Goal: Task Accomplishment & Management: Manage account settings

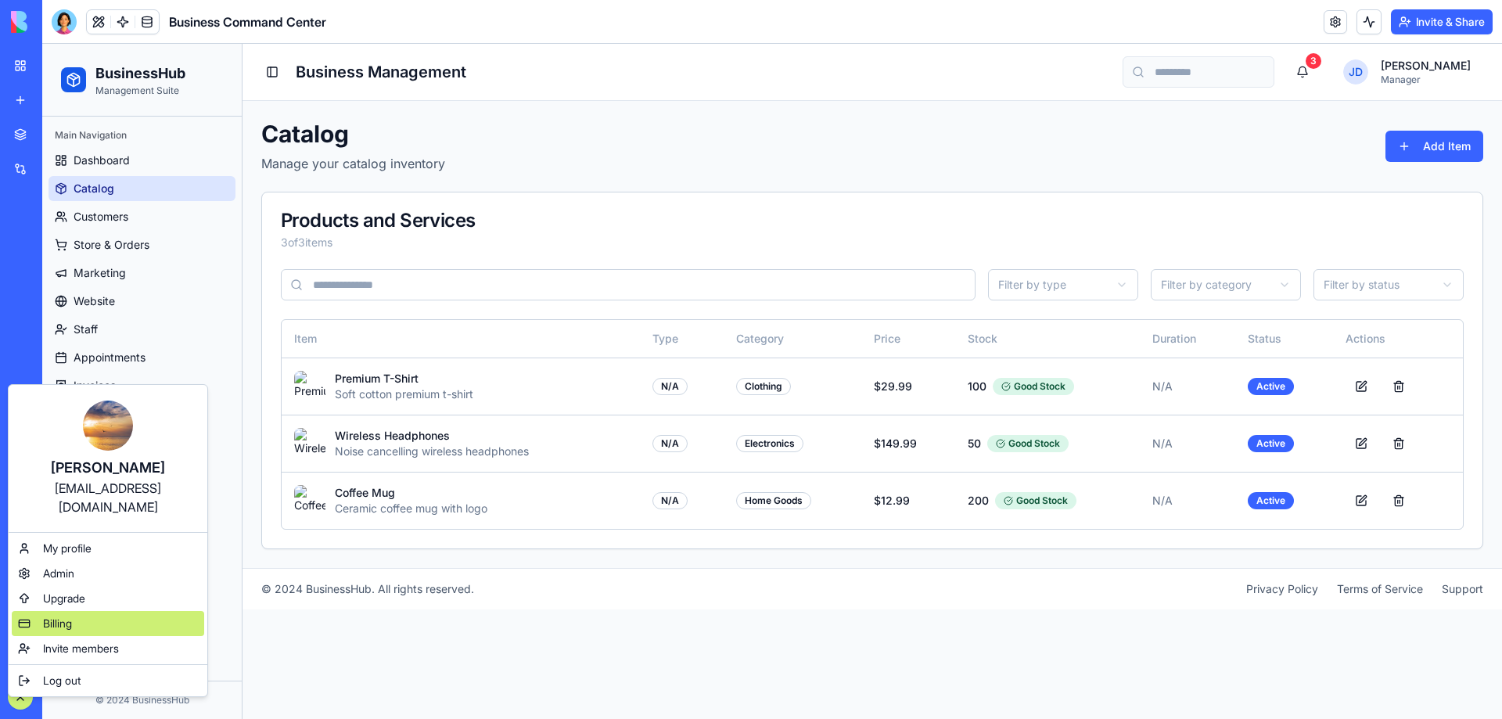
click at [65, 616] on span "Billing" at bounding box center [57, 624] width 29 height 16
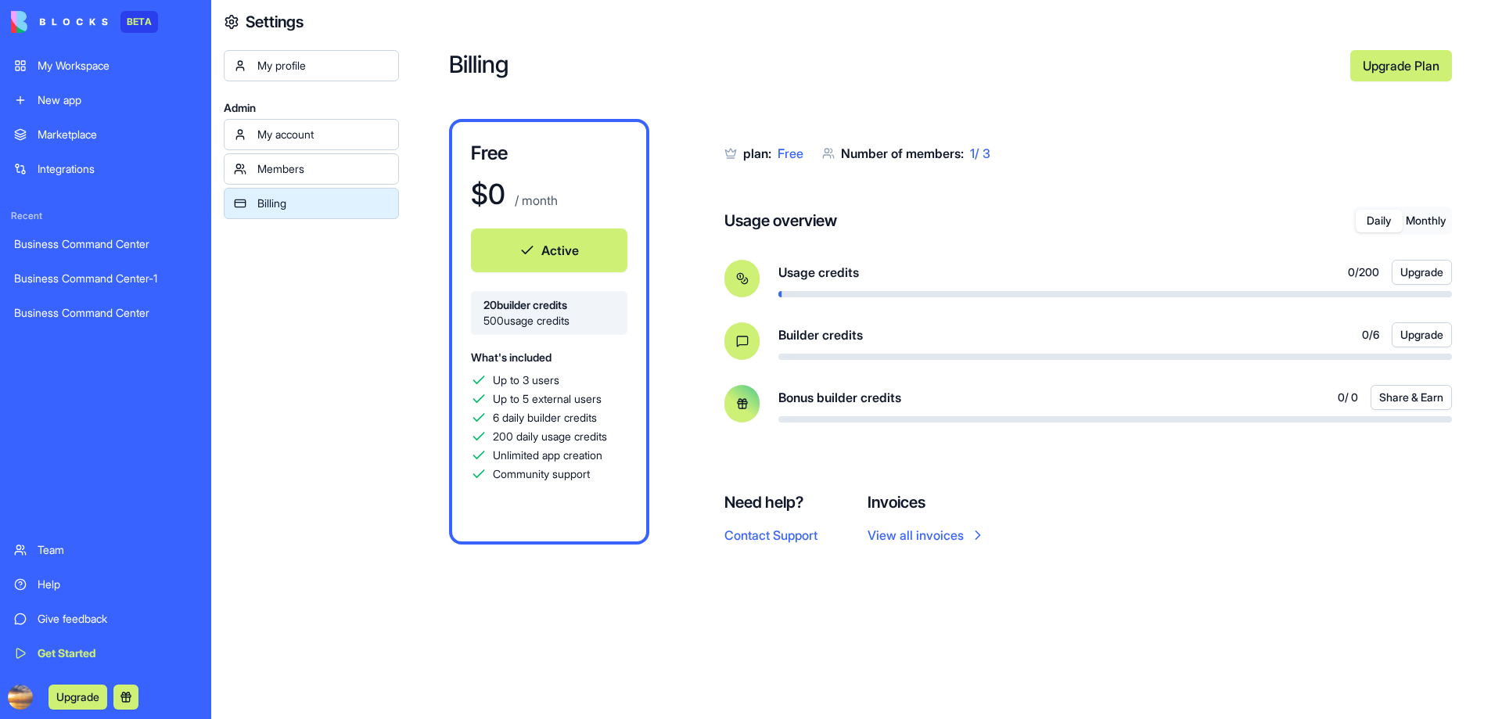
click at [322, 136] on div "My account" at bounding box center [322, 135] width 131 height 16
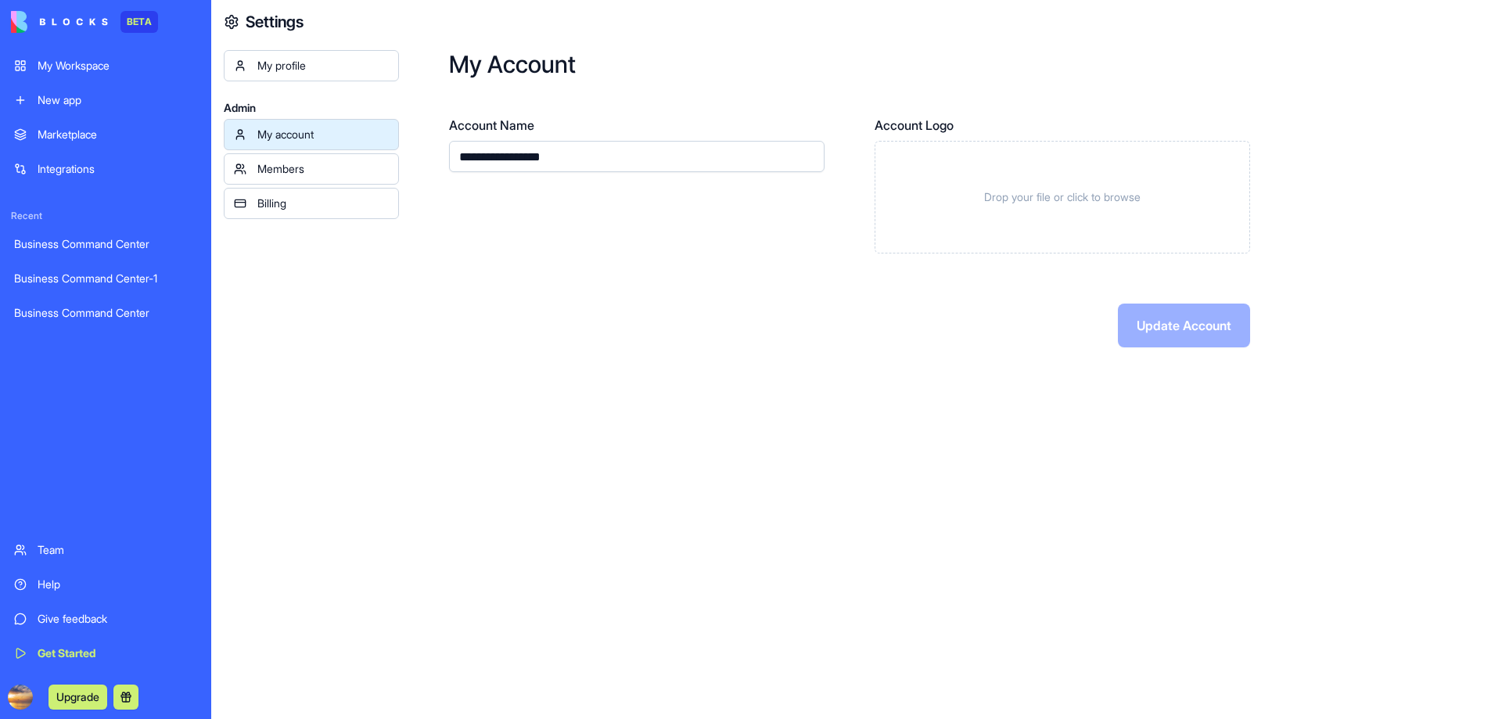
click at [317, 164] on div "Members" at bounding box center [322, 169] width 131 height 16
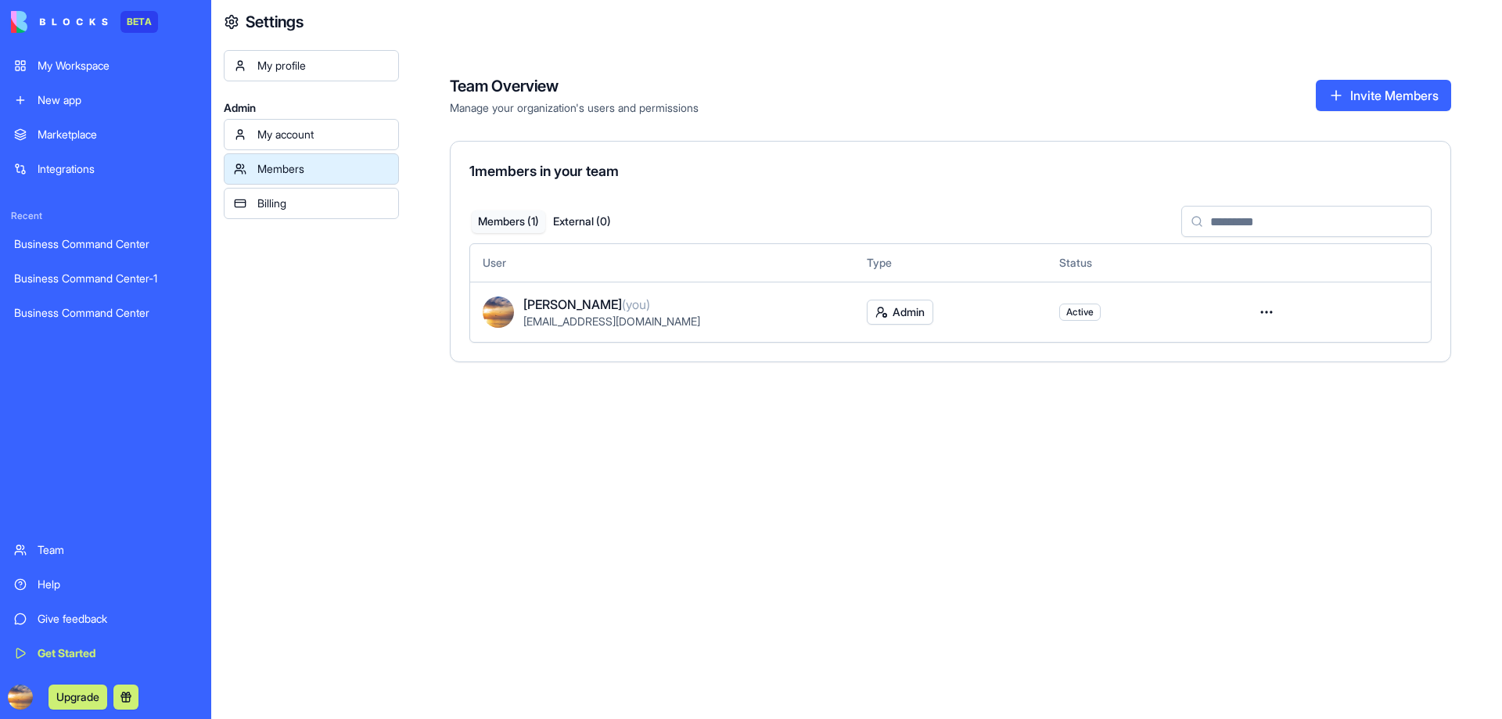
click at [326, 73] on div "My profile" at bounding box center [322, 66] width 131 height 16
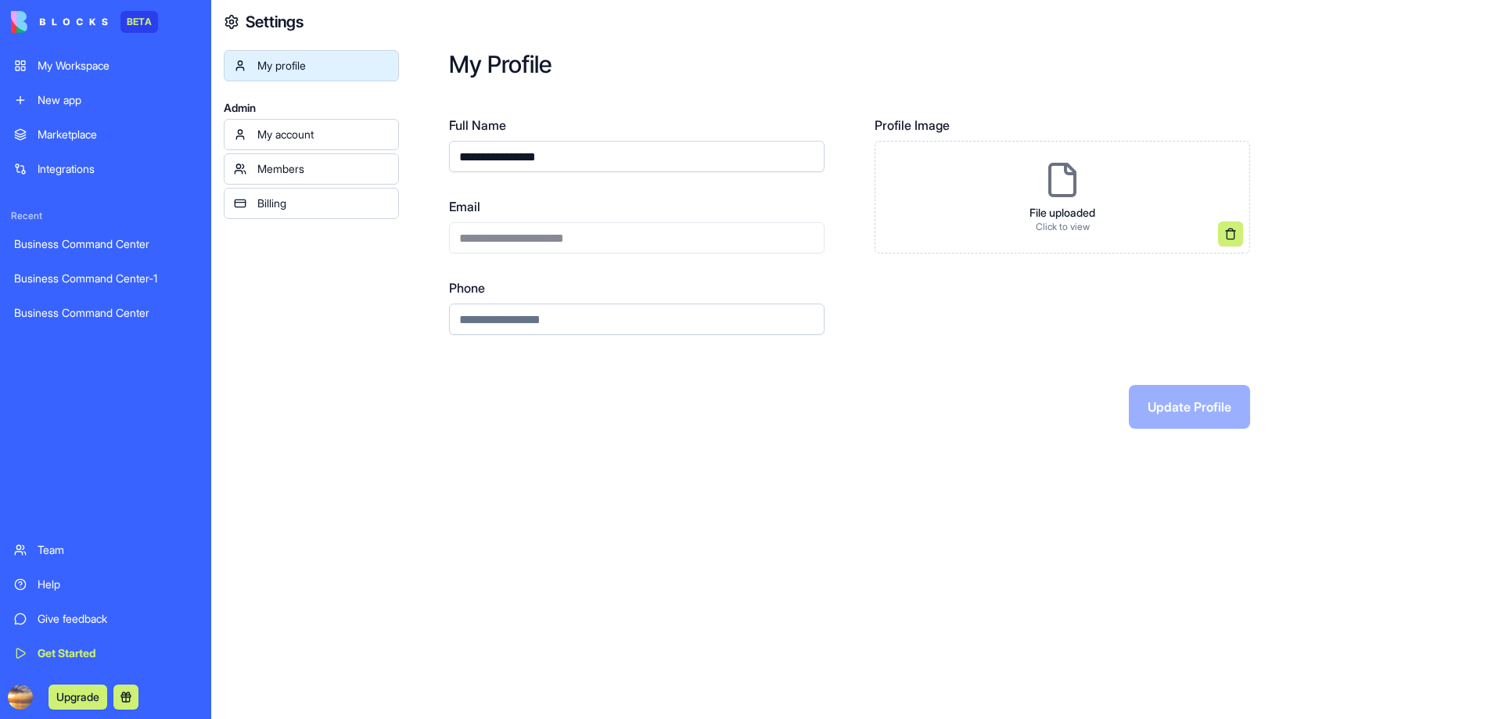
click at [322, 131] on div "My account" at bounding box center [322, 135] width 131 height 16
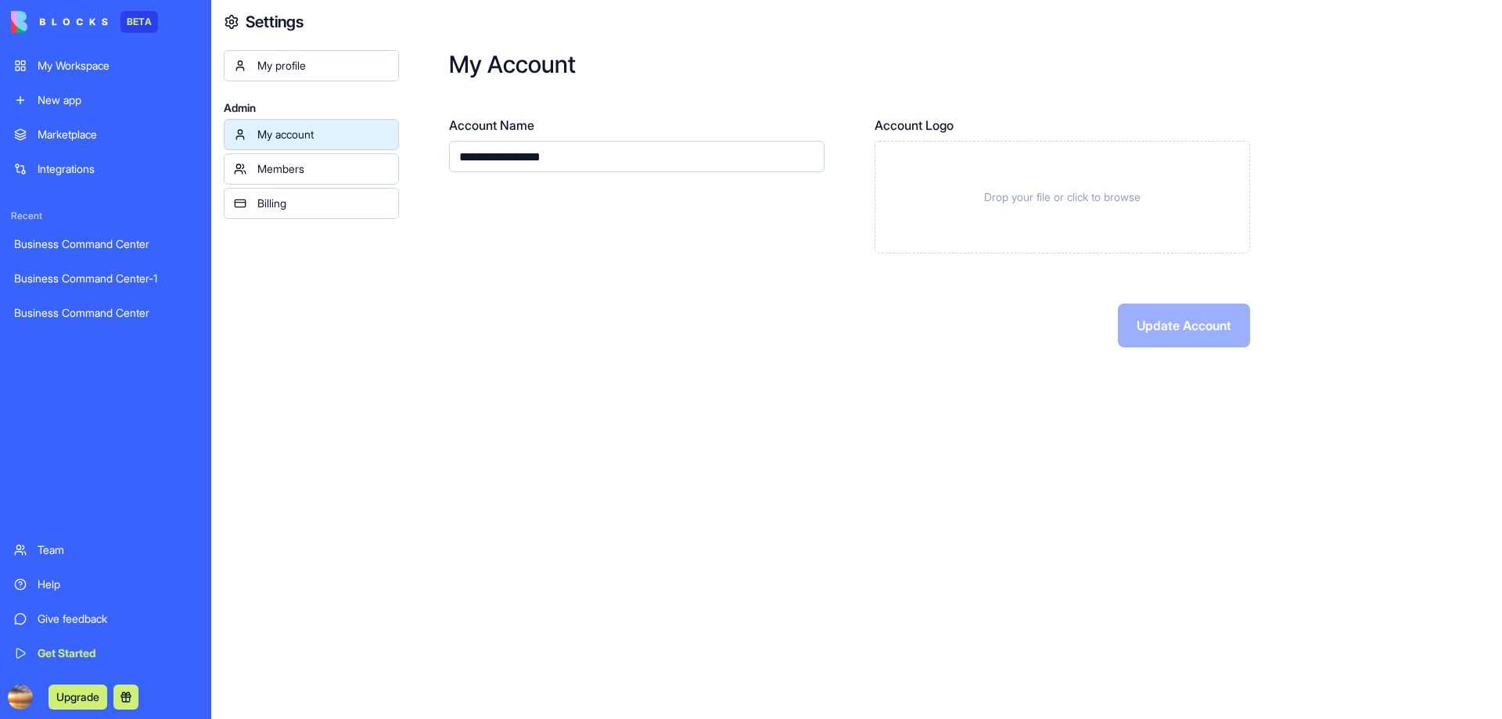
click at [320, 167] on div "Members" at bounding box center [322, 169] width 131 height 16
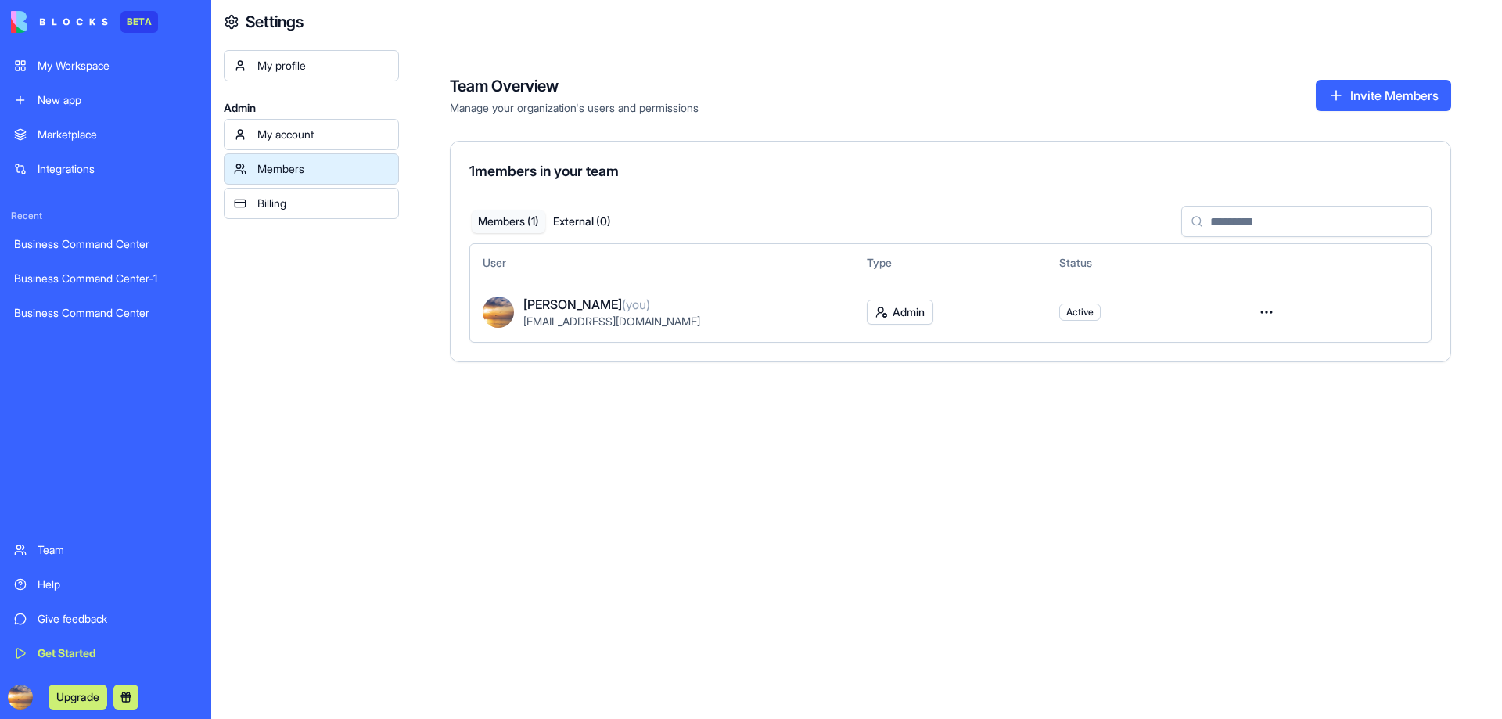
click at [316, 198] on div "Billing" at bounding box center [322, 204] width 131 height 16
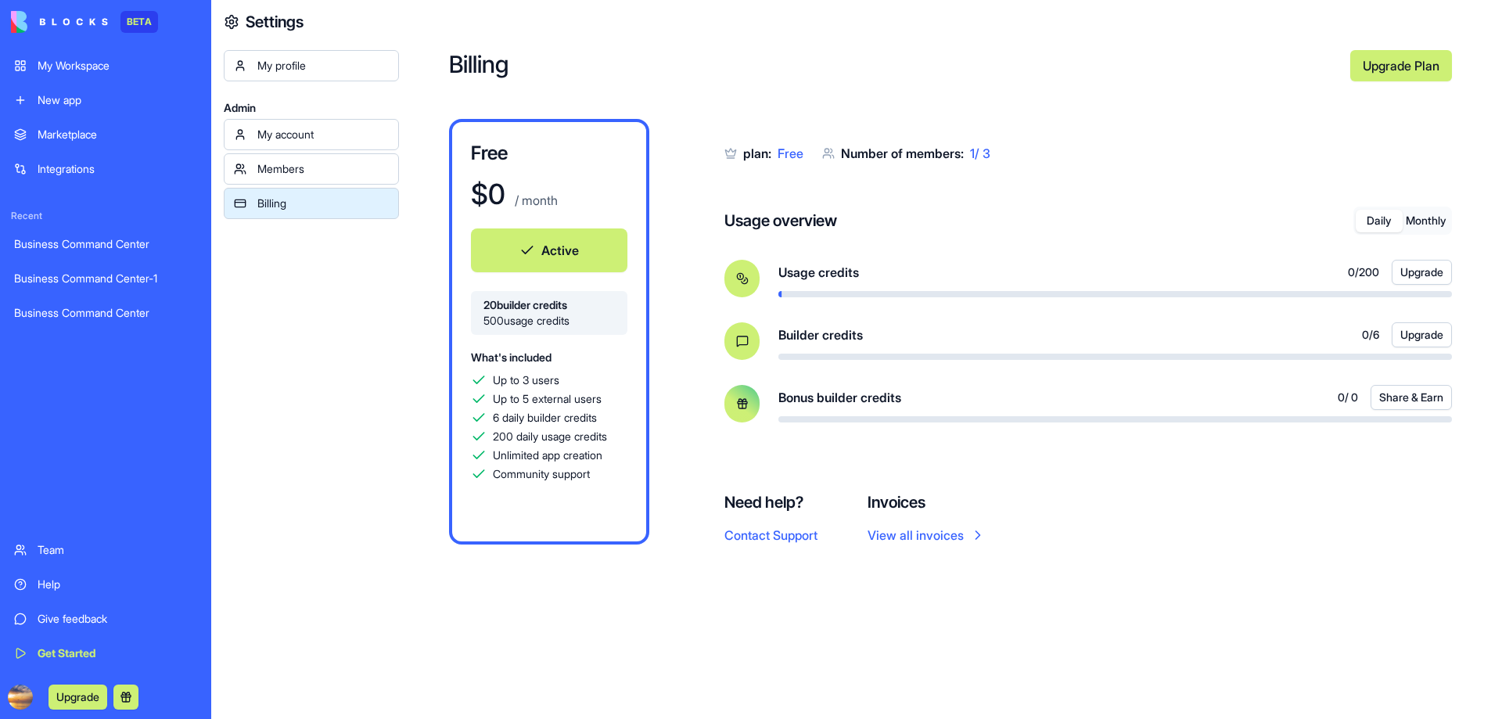
scroll to position [50, 0]
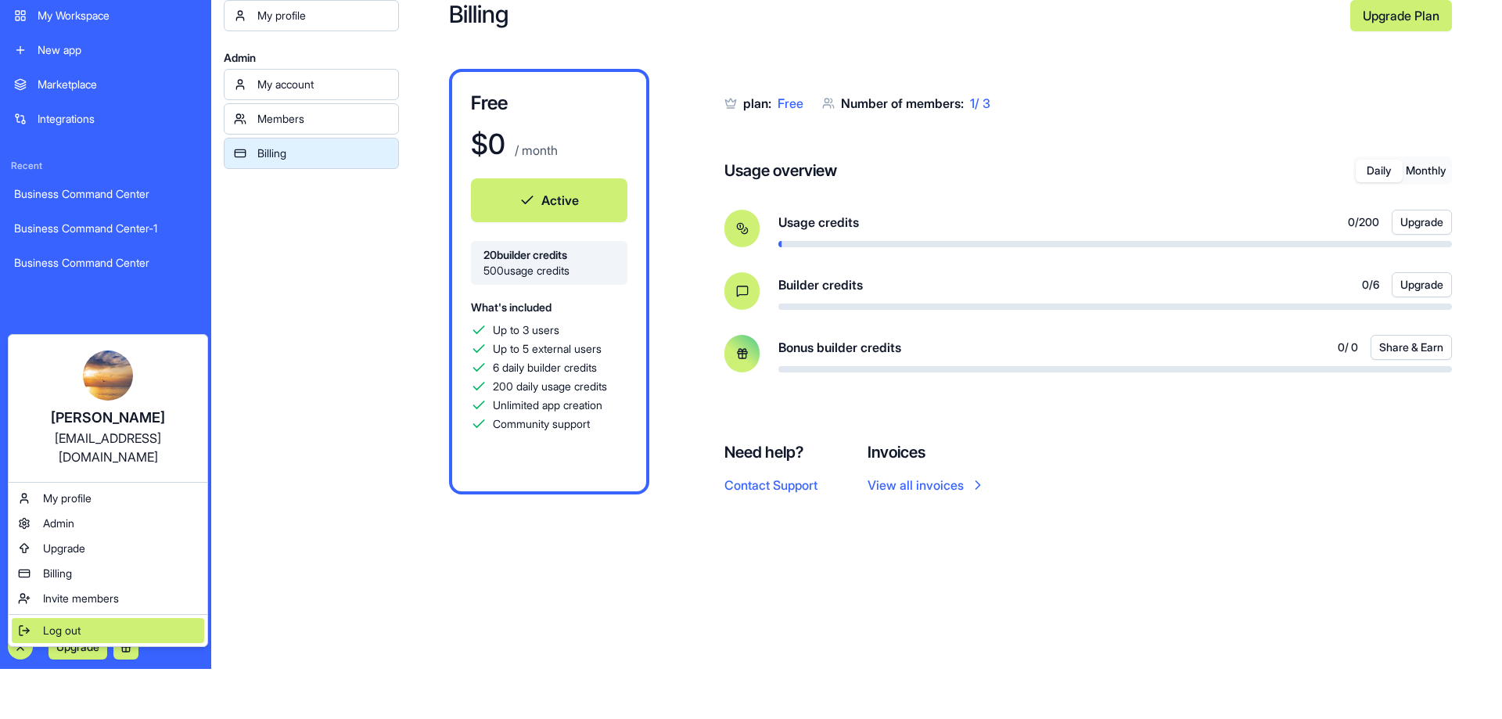
click at [61, 623] on span "Log out" at bounding box center [62, 631] width 38 height 16
